Goal: Task Accomplishment & Management: Use online tool/utility

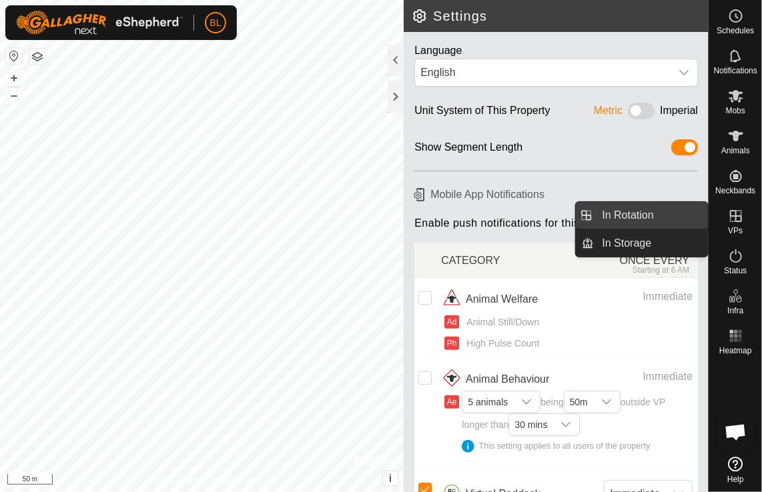
click at [613, 209] on link "In Rotation" at bounding box center [651, 215] width 114 height 27
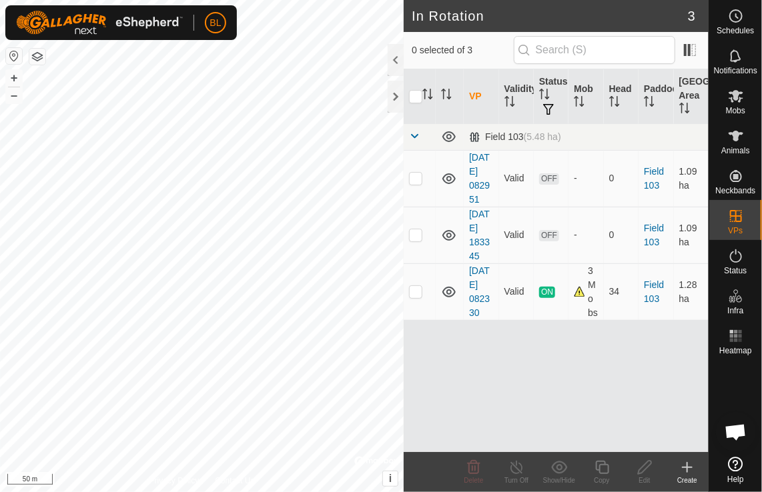
click at [683, 467] on icon at bounding box center [686, 467] width 9 height 0
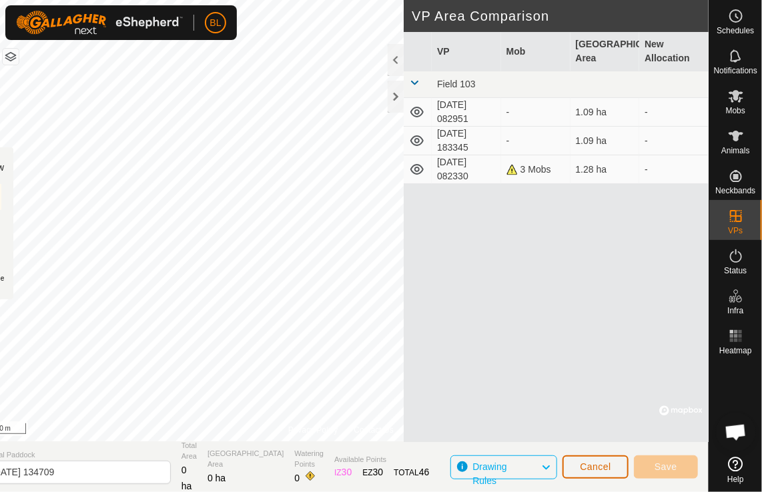
click at [602, 474] on button "Cancel" at bounding box center [595, 466] width 66 height 23
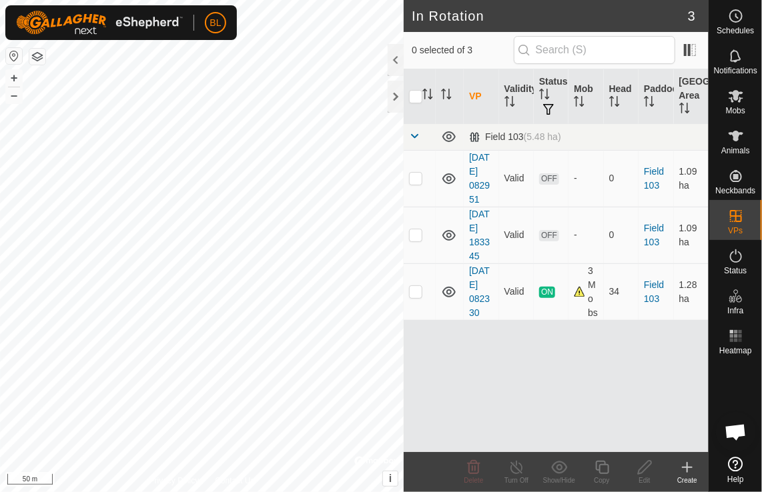
click at [688, 462] on icon at bounding box center [687, 467] width 16 height 16
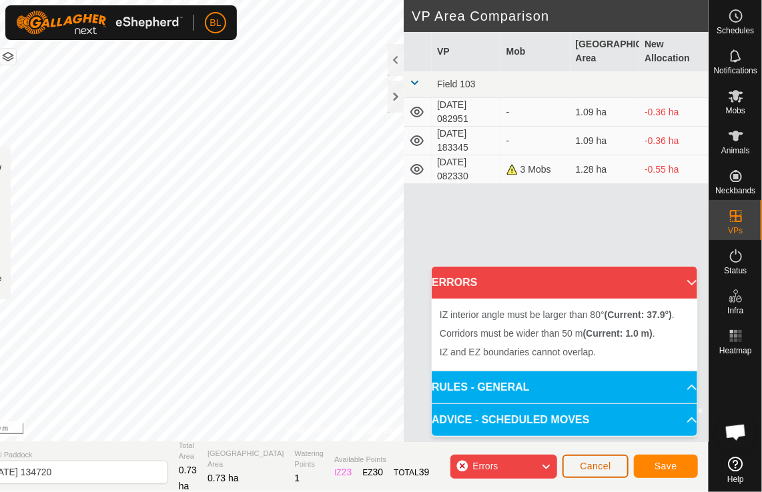
click at [592, 466] on span "Cancel" at bounding box center [594, 466] width 31 height 11
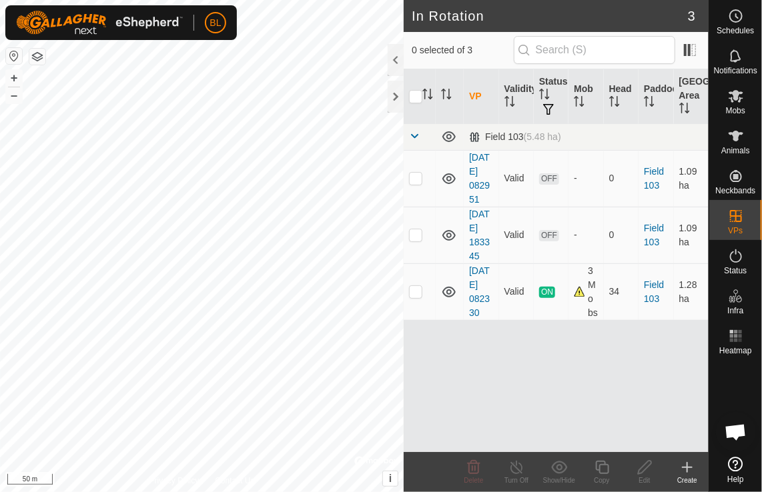
click at [689, 463] on icon at bounding box center [687, 467] width 16 height 16
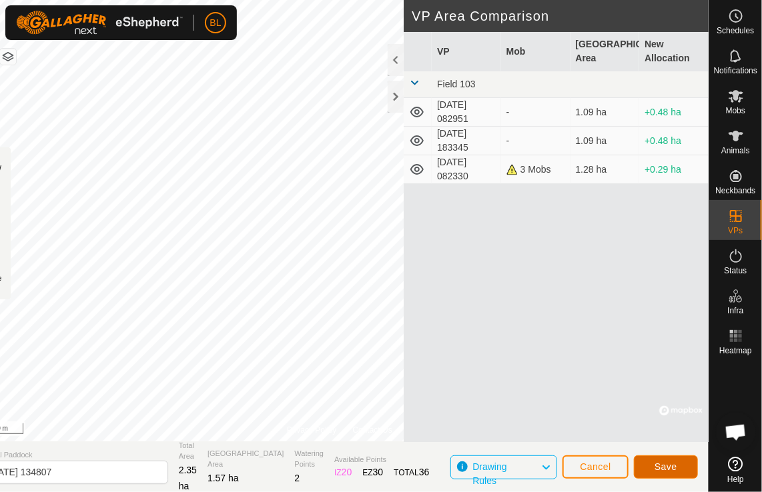
click at [660, 458] on button "Save" at bounding box center [665, 466] width 64 height 23
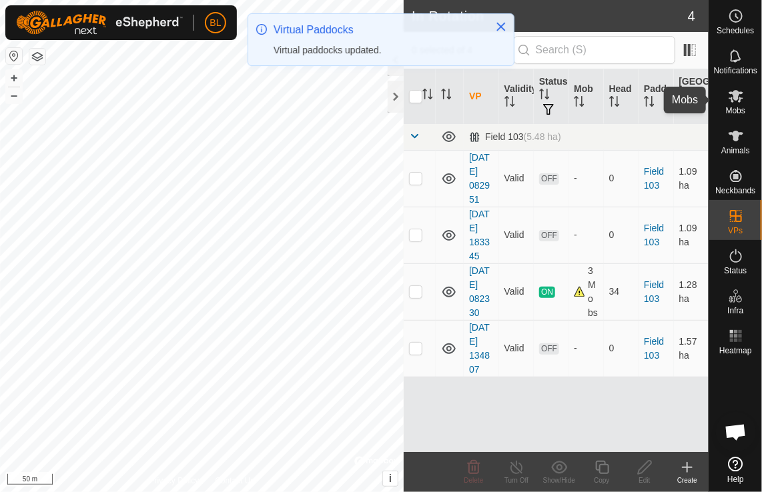
click at [737, 99] on icon at bounding box center [735, 96] width 15 height 13
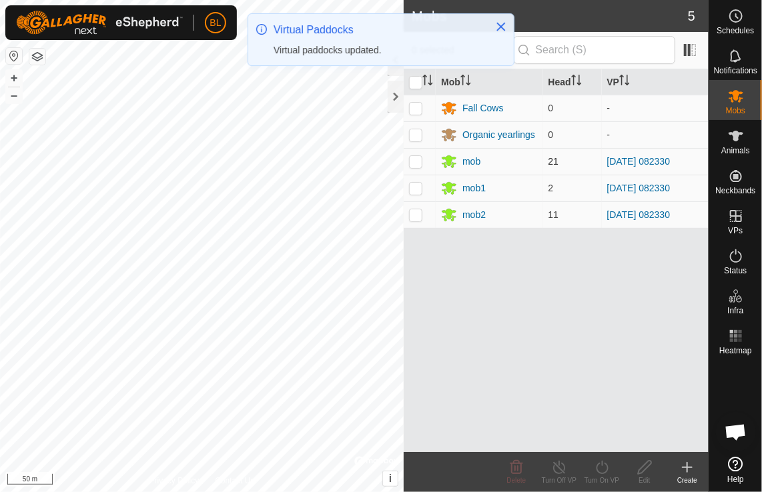
click at [419, 165] on p-checkbox at bounding box center [415, 161] width 13 height 11
checkbox input "true"
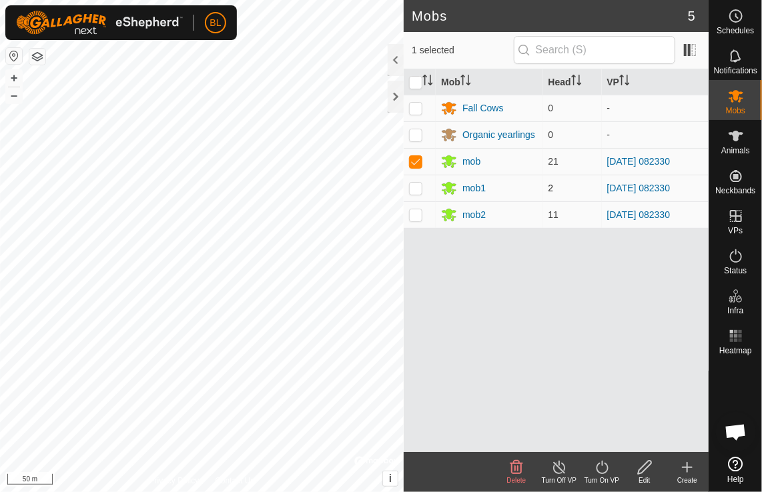
click at [412, 186] on p-checkbox at bounding box center [415, 188] width 13 height 11
checkbox input "true"
click at [416, 217] on p-checkbox at bounding box center [415, 214] width 13 height 11
checkbox input "true"
click at [603, 469] on icon at bounding box center [601, 467] width 17 height 16
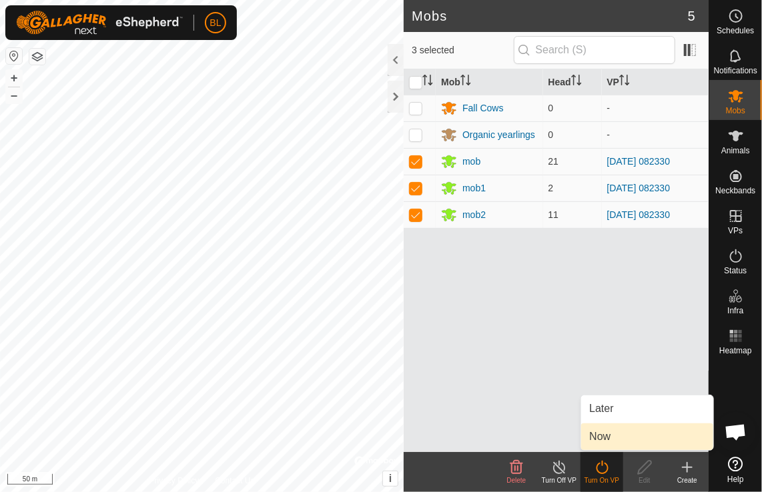
click at [605, 434] on link "Now" at bounding box center [647, 436] width 132 height 27
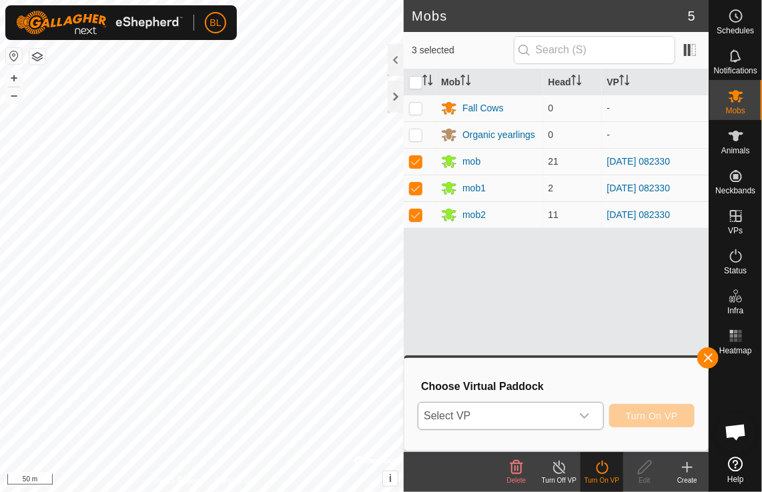
click at [583, 411] on icon "dropdown trigger" at bounding box center [584, 416] width 11 height 11
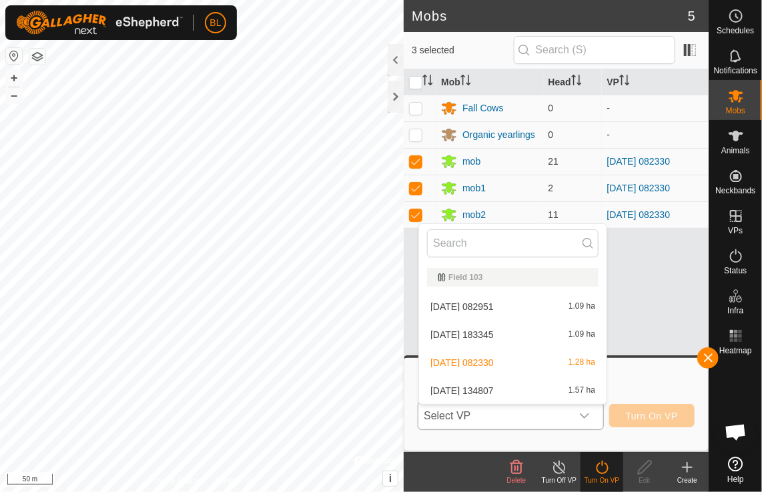
click at [496, 390] on li "[DATE] 134807 1.57 ha" at bounding box center [512, 390] width 187 height 27
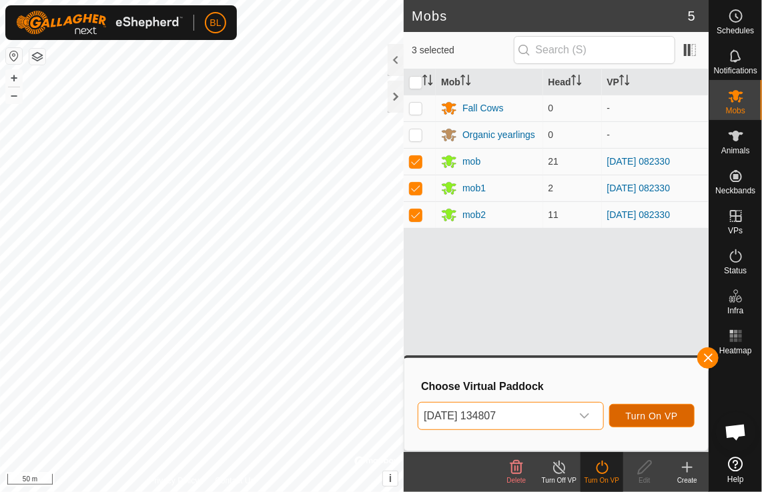
click at [663, 420] on span "Turn On VP" at bounding box center [651, 416] width 52 height 11
